Goal: Find specific page/section: Find specific page/section

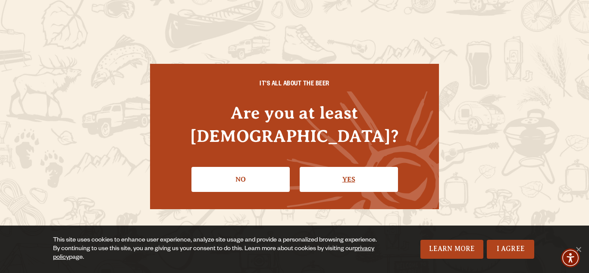
click at [385, 167] on link "Yes" at bounding box center [349, 179] width 98 height 25
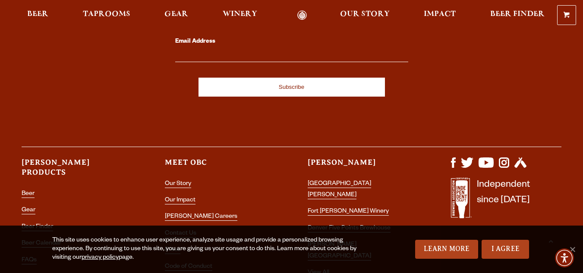
scroll to position [2557, 0]
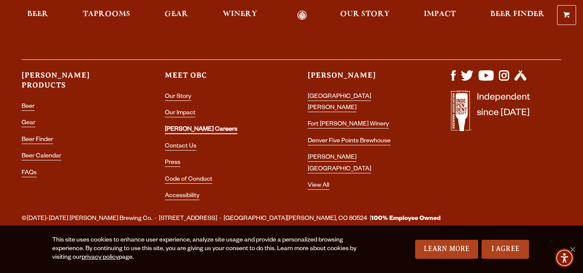
click at [186, 128] on link "[PERSON_NAME] Careers" at bounding box center [201, 130] width 72 height 8
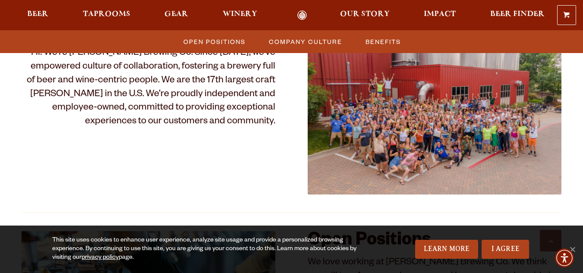
scroll to position [324, 0]
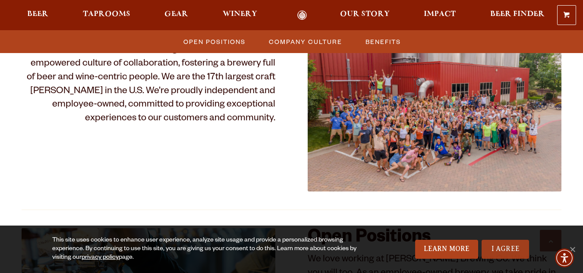
click at [498, 251] on link "I Agree" at bounding box center [505, 249] width 47 height 19
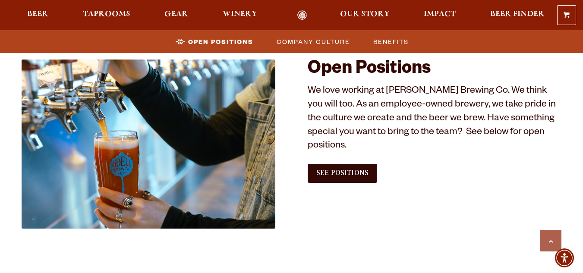
scroll to position [495, 0]
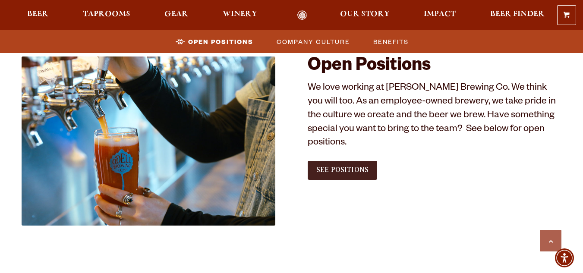
click at [348, 166] on span "See Positions" at bounding box center [342, 170] width 52 height 8
